Goal: Transaction & Acquisition: Subscribe to service/newsletter

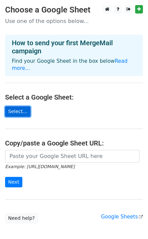
click at [14, 106] on link "Select..." at bounding box center [17, 111] width 25 height 10
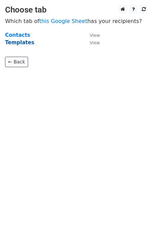
click at [29, 41] on strong "Templates" at bounding box center [19, 43] width 29 height 6
click at [24, 43] on strong "Templates" at bounding box center [19, 43] width 29 height 6
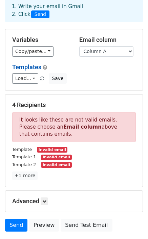
scroll to position [17, 0]
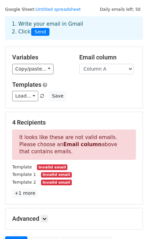
click at [38, 120] on h5 "4 Recipients" at bounding box center [73, 122] width 123 height 7
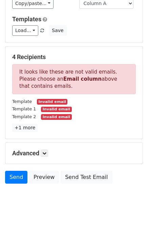
scroll to position [84, 0]
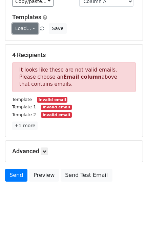
click at [31, 28] on link "Load..." at bounding box center [25, 28] width 26 height 10
click at [35, 39] on link "Drafts" at bounding box center [39, 44] width 53 height 11
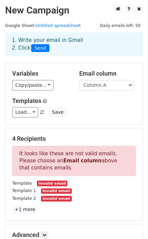
scroll to position [0, 0]
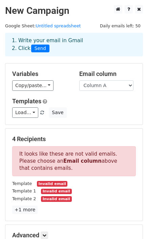
click at [39, 50] on span "Send" at bounding box center [40, 49] width 18 height 8
click at [34, 49] on span "Send" at bounding box center [40, 49] width 18 height 8
click at [33, 41] on div "1. Write your email in Gmail 2. Click Send" at bounding box center [74, 45] width 134 height 16
click at [34, 50] on span "Send" at bounding box center [40, 49] width 18 height 8
click at [43, 25] on link "Untitled spreadsheet" at bounding box center [57, 25] width 45 height 5
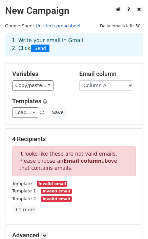
click at [55, 27] on link "Untitled spreadsheet" at bounding box center [57, 25] width 45 height 5
click at [19, 48] on div "1. Write your email in Gmail 2. Click Send" at bounding box center [74, 45] width 134 height 16
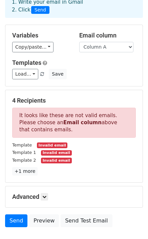
scroll to position [84, 0]
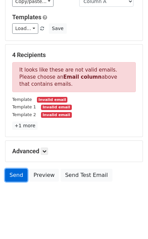
click at [17, 177] on link "Send" at bounding box center [16, 175] width 22 height 13
click at [10, 174] on link "Send" at bounding box center [16, 175] width 22 height 13
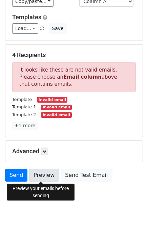
click at [42, 174] on link "Preview" at bounding box center [44, 175] width 30 height 13
click at [46, 173] on link "Preview" at bounding box center [44, 175] width 30 height 13
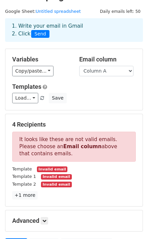
scroll to position [0, 0]
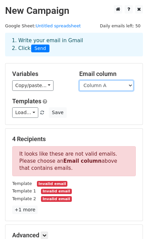
click at [123, 85] on select "Column A Column B Column C" at bounding box center [106, 85] width 54 height 10
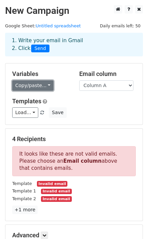
click at [45, 85] on link "Copy/paste..." at bounding box center [32, 85] width 41 height 10
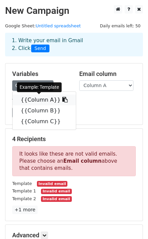
click at [38, 101] on link "{{Column A}}" at bounding box center [44, 100] width 63 height 11
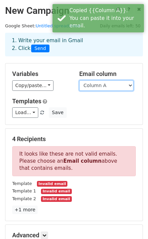
click at [113, 82] on select "Column A Column B Column C" at bounding box center [106, 85] width 54 height 10
select select "Column B"
click at [79, 80] on select "Column A Column B Column C" at bounding box center [106, 85] width 54 height 10
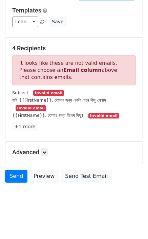
scroll to position [92, 0]
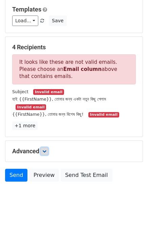
click at [45, 151] on icon at bounding box center [44, 151] width 4 height 4
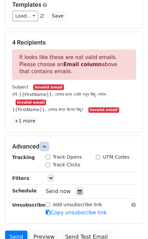
scroll to position [158, 0]
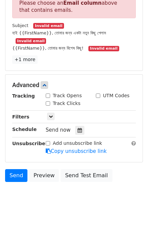
click at [49, 96] on input "Track Opens" at bounding box center [48, 96] width 4 height 4
checkbox input "true"
click at [46, 105] on input "Track Clicks" at bounding box center [48, 103] width 4 height 4
checkbox input "true"
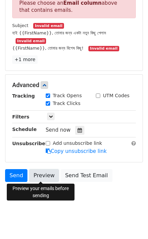
click at [42, 174] on link "Preview" at bounding box center [44, 175] width 30 height 13
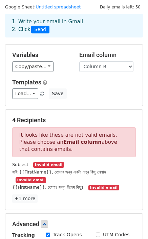
scroll to position [0, 0]
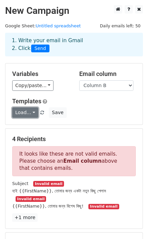
click at [31, 110] on link "Load..." at bounding box center [25, 113] width 26 height 10
click at [37, 131] on link "Drafts" at bounding box center [39, 128] width 53 height 11
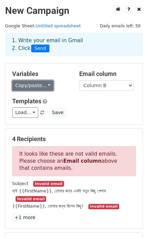
click at [42, 84] on link "Copy/paste..." at bounding box center [32, 85] width 41 height 10
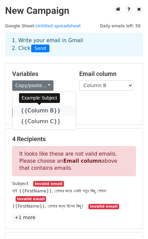
click at [45, 110] on link "{{Column B}}" at bounding box center [44, 110] width 63 height 11
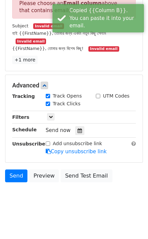
scroll to position [158, 0]
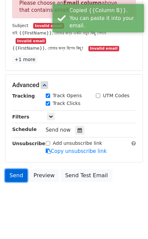
click at [23, 173] on link "Send" at bounding box center [16, 175] width 22 height 13
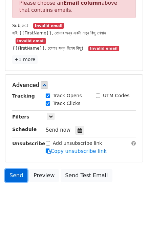
click at [18, 171] on link "Send" at bounding box center [16, 175] width 22 height 13
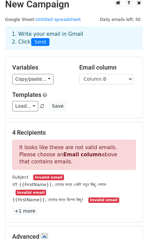
scroll to position [0, 0]
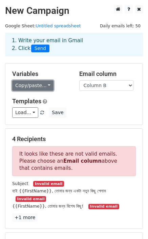
click at [46, 86] on link "Copy/paste..." at bounding box center [32, 85] width 41 height 10
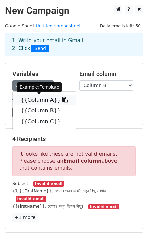
click at [42, 99] on link "{{Column A}}" at bounding box center [44, 100] width 63 height 11
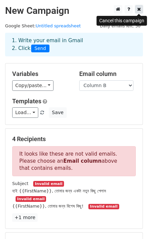
click at [139, 11] on icon at bounding box center [139, 9] width 4 height 5
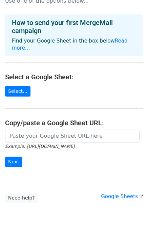
scroll to position [31, 0]
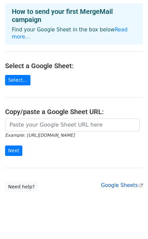
click at [123, 183] on link "Google Sheets" at bounding box center [122, 186] width 42 height 6
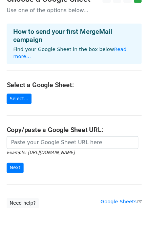
scroll to position [0, 0]
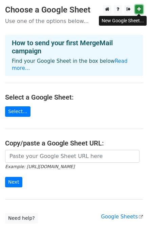
click at [142, 10] on link at bounding box center [139, 9] width 8 height 8
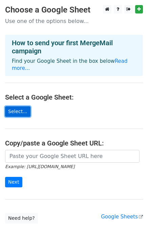
click at [16, 106] on link "Select..." at bounding box center [17, 111] width 25 height 10
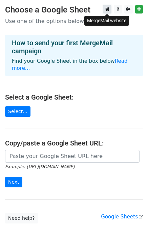
click at [105, 10] on icon at bounding box center [107, 9] width 4 height 5
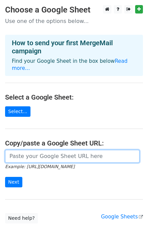
drag, startPoint x: 28, startPoint y: 149, endPoint x: 31, endPoint y: 144, distance: 6.2
click at [29, 150] on input "url" at bounding box center [72, 156] width 134 height 13
paste input "https://docs.google.com/spreadsheets/d/1TCqsS9by0FZrAUMmUFvXQeSafXE2LYs_/edit?u…"
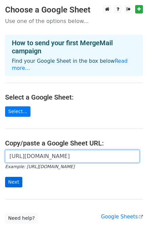
type input "https://docs.google.com/spreadsheets/d/1TCqsS9by0FZrAUMmUFvXQeSafXE2LYs_/edit?u…"
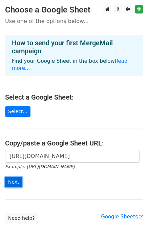
click at [15, 177] on input "Next" at bounding box center [13, 182] width 17 height 10
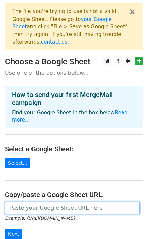
click at [32, 202] on input "url" at bounding box center [72, 208] width 134 height 13
paste input "[URL][DOMAIN_NAME]"
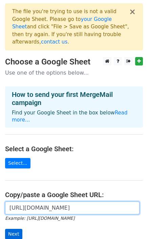
type input "https://docs.google.com/spreadsheets/d/1y7MCGI1LMbZZSi6sBwn5dpPF_OIYwqFYGfnIDEs…"
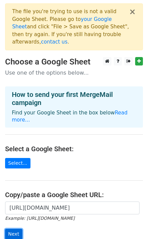
click at [16, 229] on input "Next" at bounding box center [13, 234] width 17 height 10
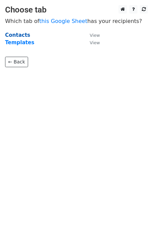
click at [19, 37] on strong "Contacts" at bounding box center [17, 35] width 25 height 6
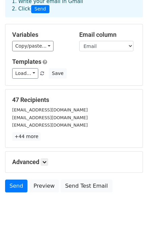
scroll to position [50, 0]
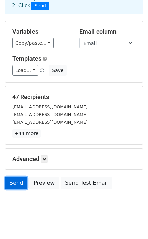
click at [17, 179] on link "Send" at bounding box center [16, 183] width 22 height 13
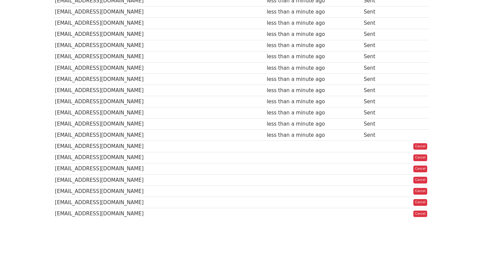
scroll to position [442, 0]
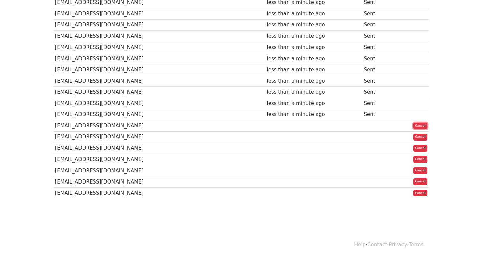
drag, startPoint x: 422, startPoint y: 126, endPoint x: 269, endPoint y: 33, distance: 179.2
click at [422, 126] on link "Cancel" at bounding box center [420, 125] width 14 height 7
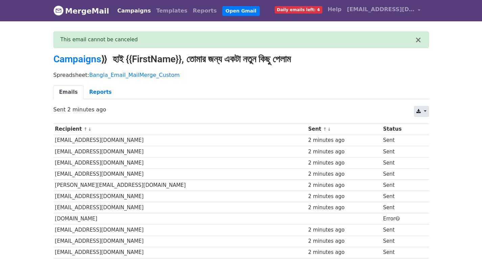
click at [420, 109] on icon at bounding box center [418, 111] width 4 height 5
click at [429, 135] on link "Excel" at bounding box center [429, 137] width 30 height 11
click at [154, 12] on link "Templates" at bounding box center [171, 11] width 37 height 14
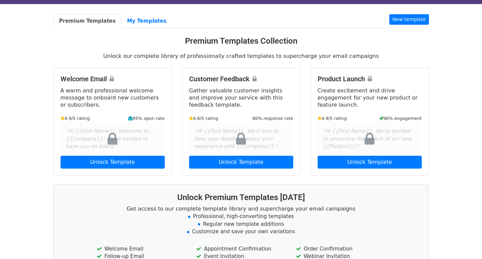
scroll to position [4, 0]
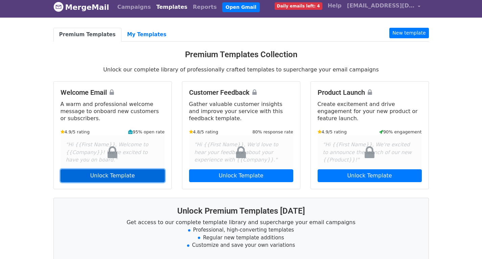
click at [151, 174] on link "Unlock Template" at bounding box center [113, 175] width 104 height 13
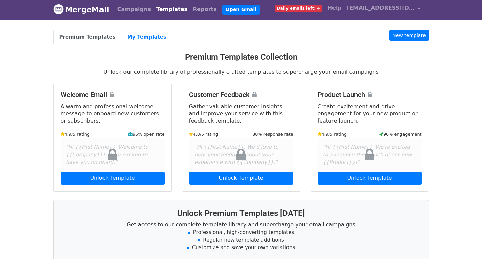
scroll to position [0, 0]
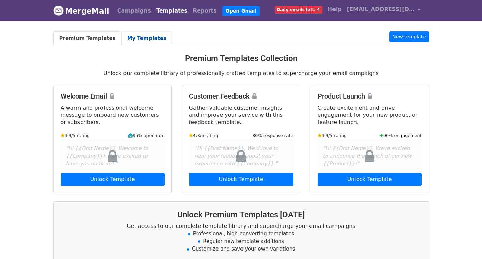
click at [136, 36] on link "My Templates" at bounding box center [146, 38] width 51 height 14
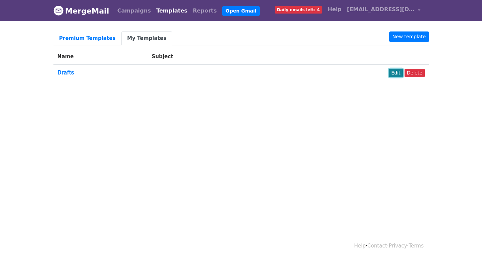
click at [396, 73] on link "Edit" at bounding box center [396, 73] width 14 height 8
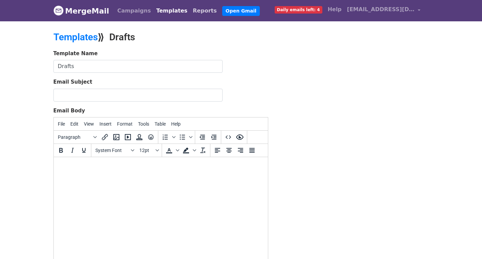
click at [190, 11] on link "Reports" at bounding box center [204, 11] width 29 height 14
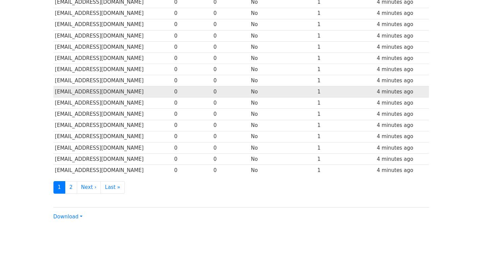
scroll to position [292, 0]
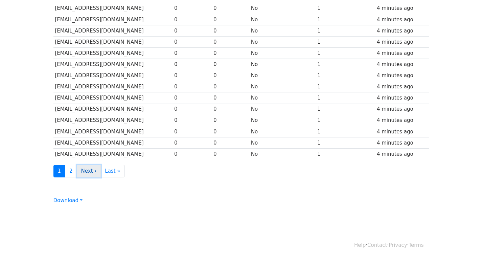
click at [90, 172] on link "Next ›" at bounding box center [89, 171] width 24 height 13
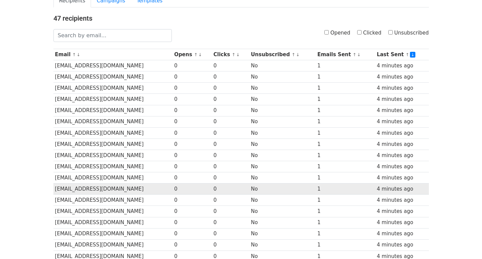
scroll to position [0, 0]
